Goal: Task Accomplishment & Management: Use online tool/utility

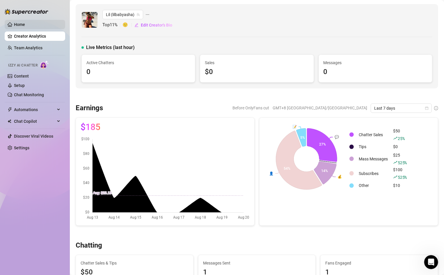
click at [17, 23] on link "Home" at bounding box center [19, 24] width 11 height 5
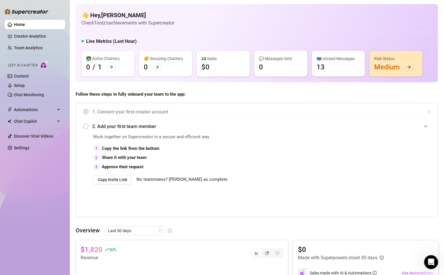
click at [36, 41] on ul "Home Creator Analytics Team Analytics Izzy AI Chatter Content Setup Chat Monito…" at bounding box center [35, 85] width 61 height 137
click at [36, 37] on link "Creator Analytics" at bounding box center [37, 35] width 47 height 9
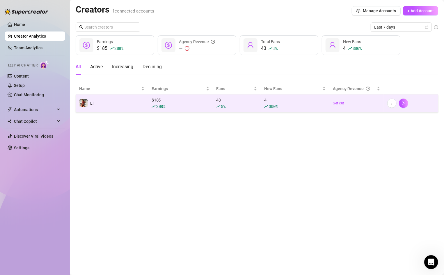
click at [115, 105] on td "Lil" at bounding box center [112, 103] width 72 height 18
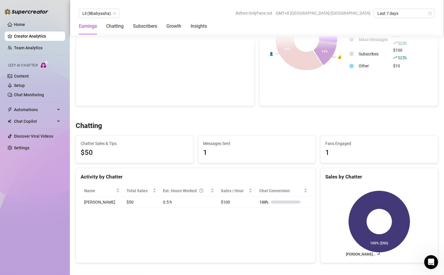
scroll to position [130, 0]
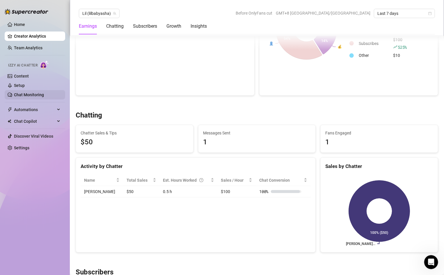
click at [42, 93] on link "Chat Monitoring" at bounding box center [29, 94] width 30 height 5
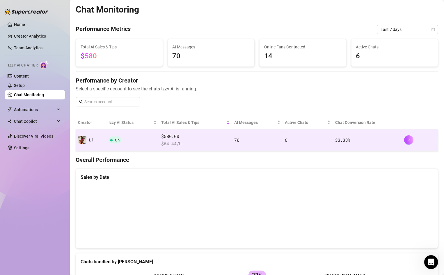
click at [103, 143] on td "Lil" at bounding box center [91, 140] width 31 height 22
